Goal: Obtain resource: Download file/media

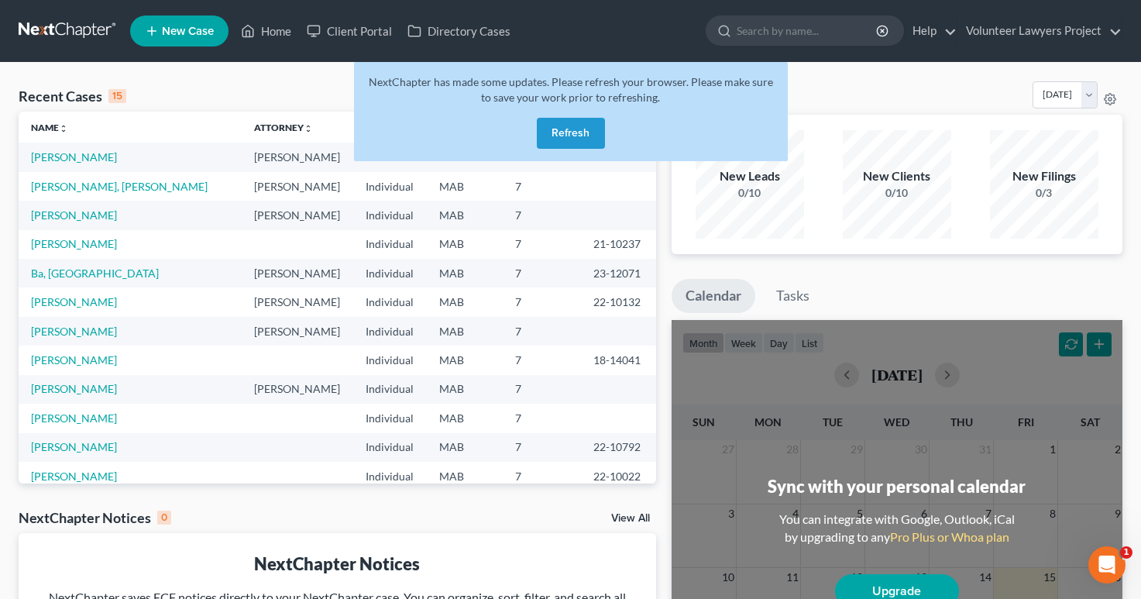
click at [567, 132] on button "Refresh" at bounding box center [571, 133] width 68 height 31
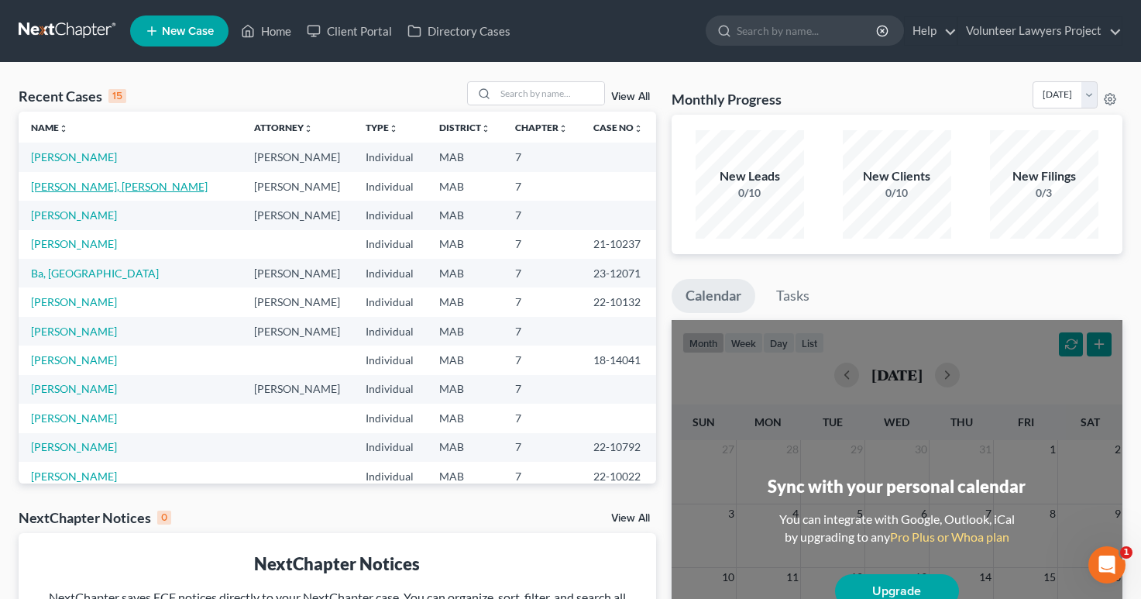
click at [105, 191] on link "[PERSON_NAME], [PERSON_NAME]" at bounding box center [119, 186] width 177 height 13
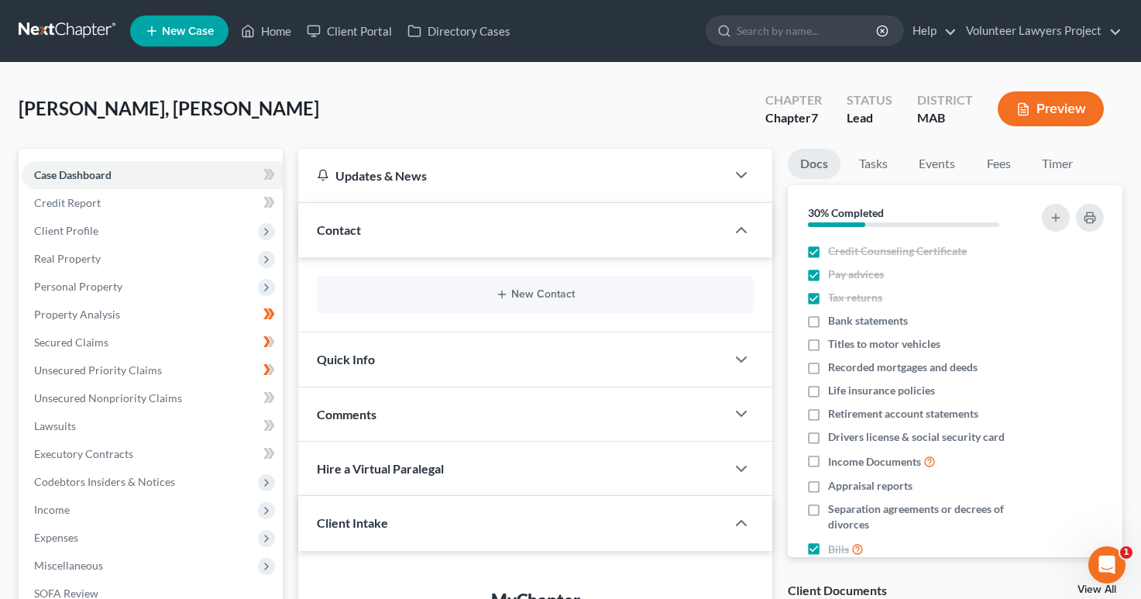
click at [1036, 107] on button "Preview" at bounding box center [1051, 108] width 106 height 35
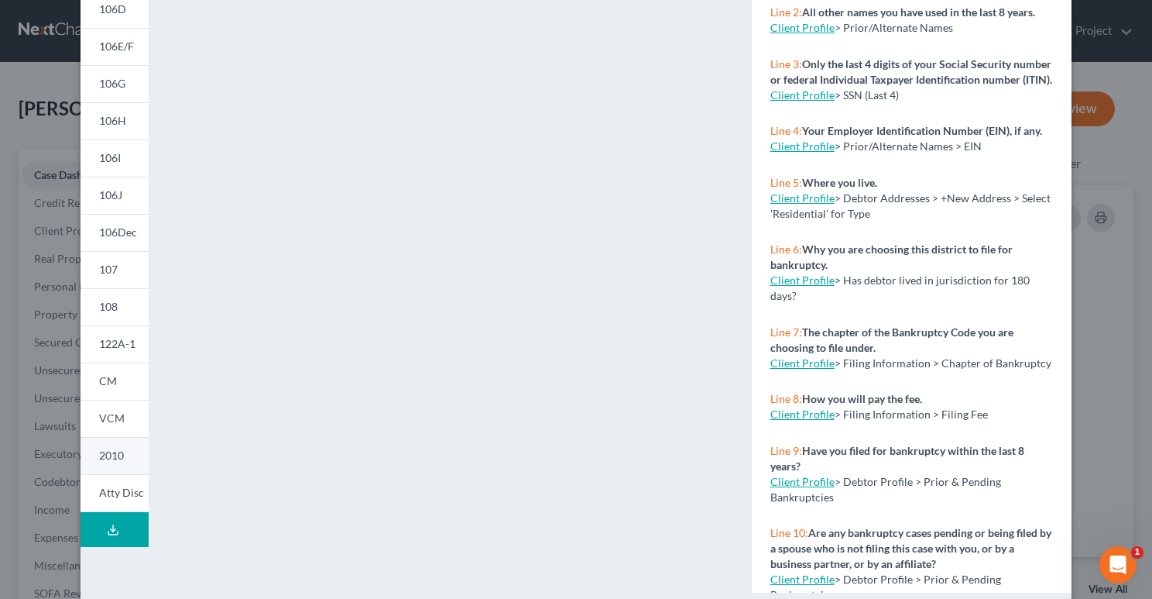
scroll to position [275, 0]
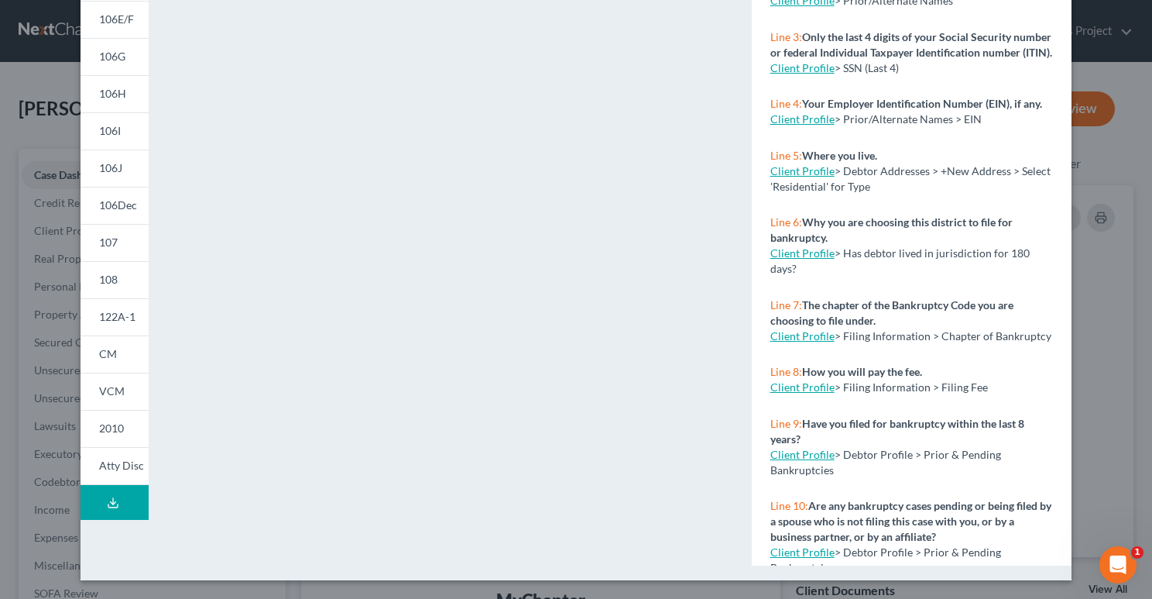
click at [107, 502] on icon at bounding box center [113, 502] width 12 height 12
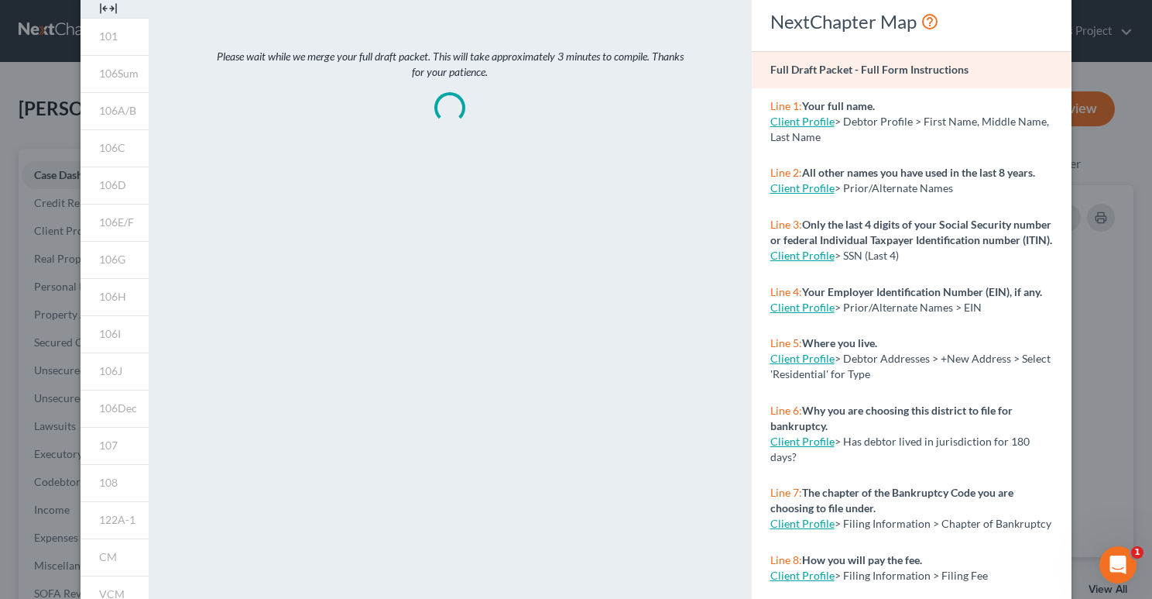
scroll to position [28, 0]
